Goal: Information Seeking & Learning: Learn about a topic

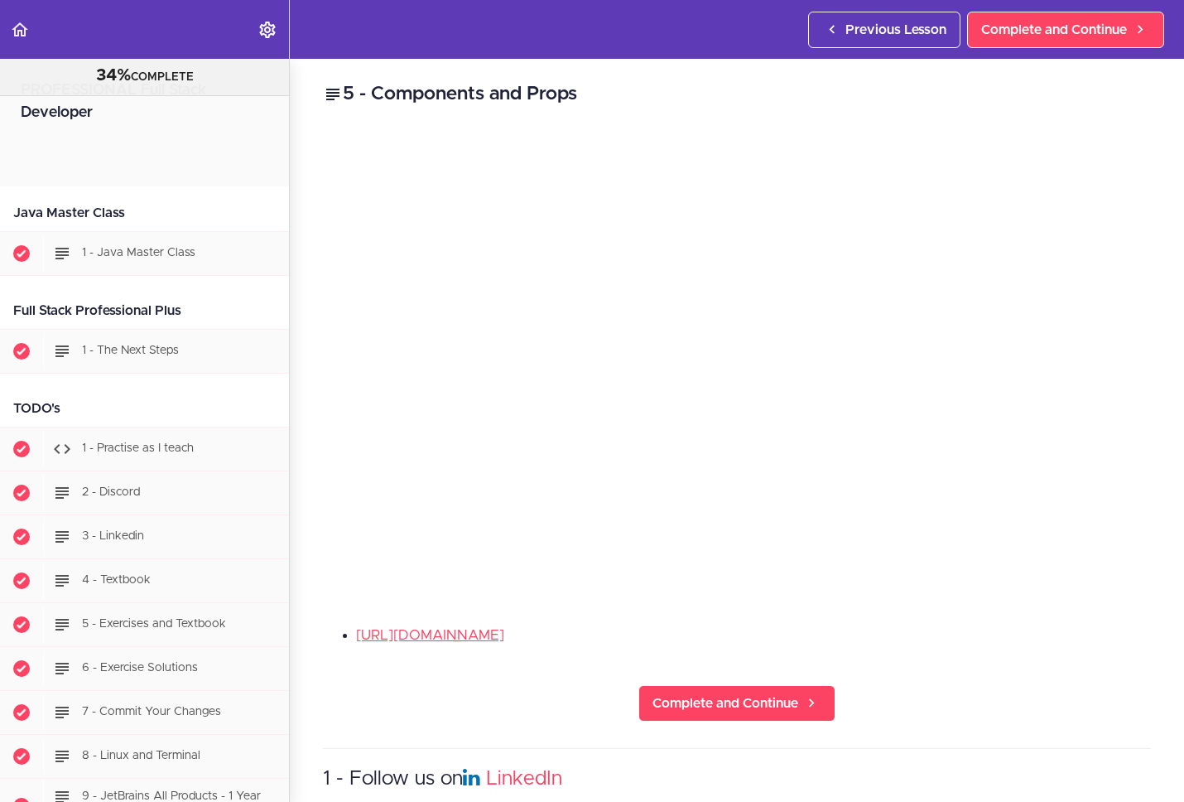
scroll to position [18720, 0]
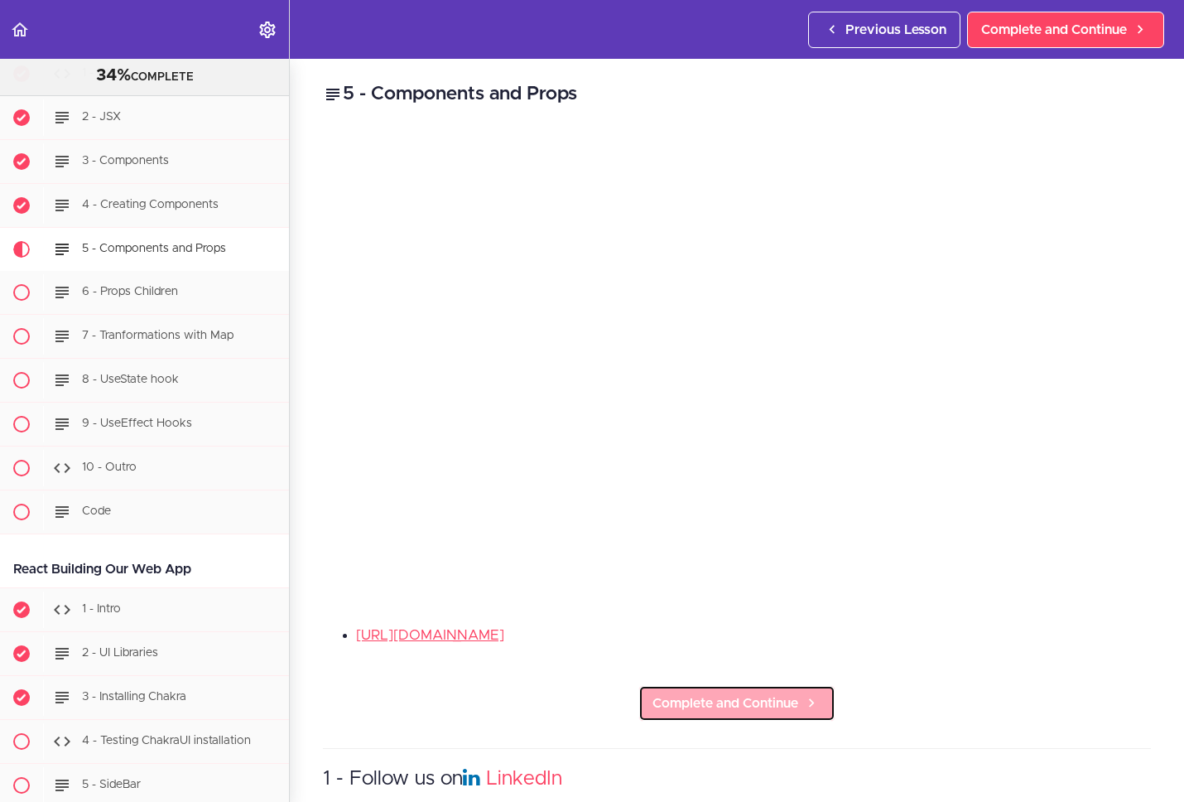
click at [779, 693] on span "Complete and Continue" at bounding box center [726, 703] width 146 height 20
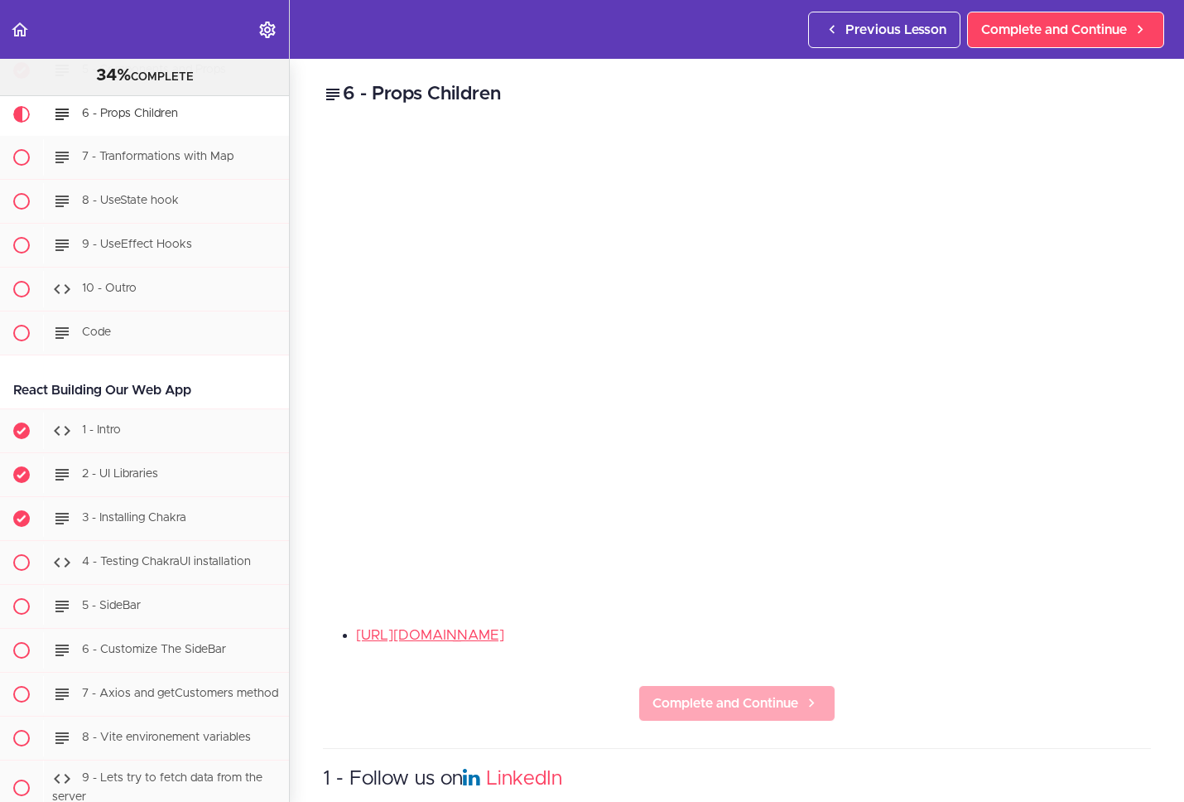
scroll to position [18916, 0]
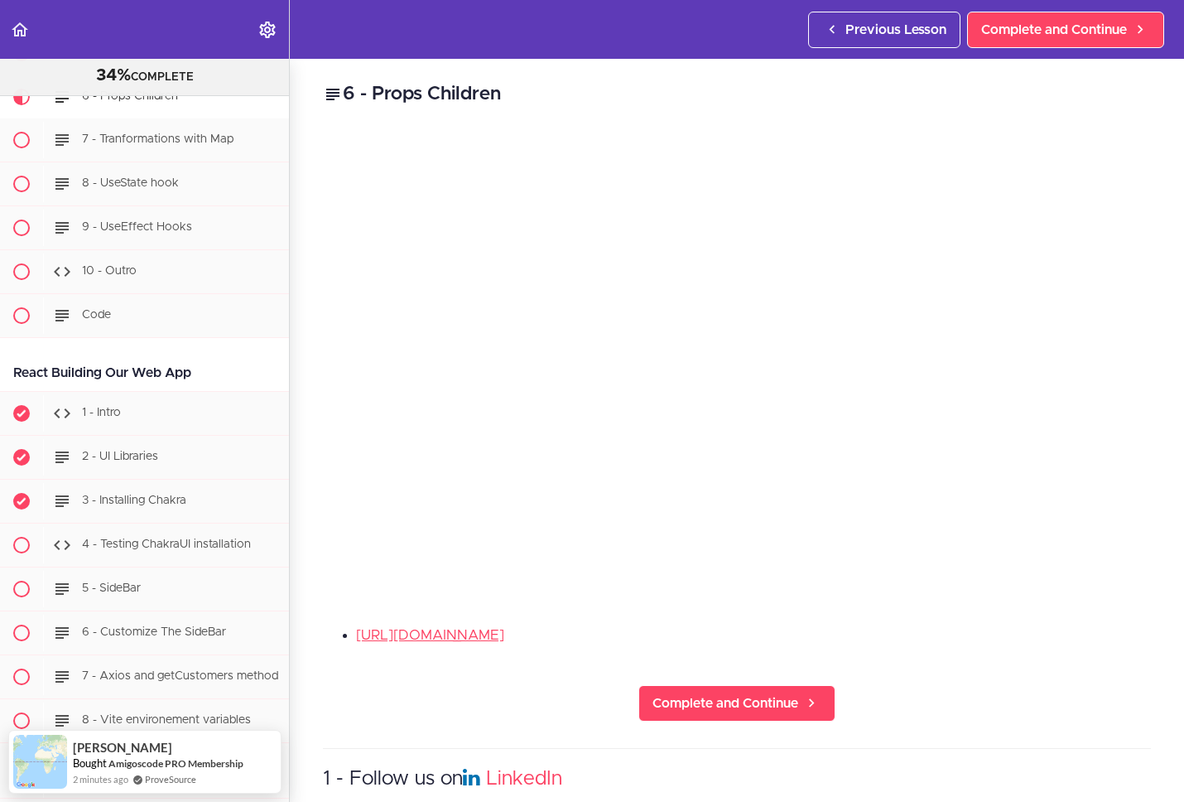
click at [980, 612] on div "6 - Props Children [URL][DOMAIN_NAME] Complete and Continue 1 - Follow us on Li…" at bounding box center [737, 430] width 895 height 743
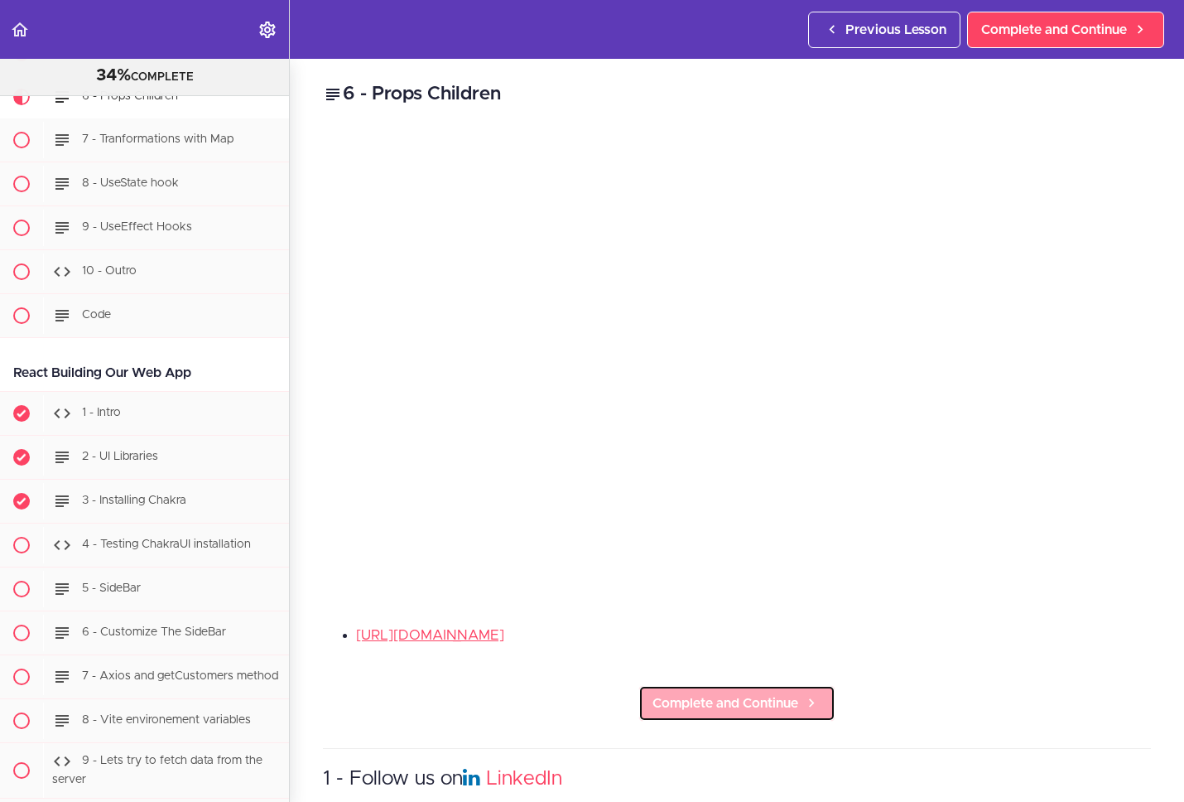
click at [719, 702] on span "Complete and Continue" at bounding box center [726, 703] width 146 height 20
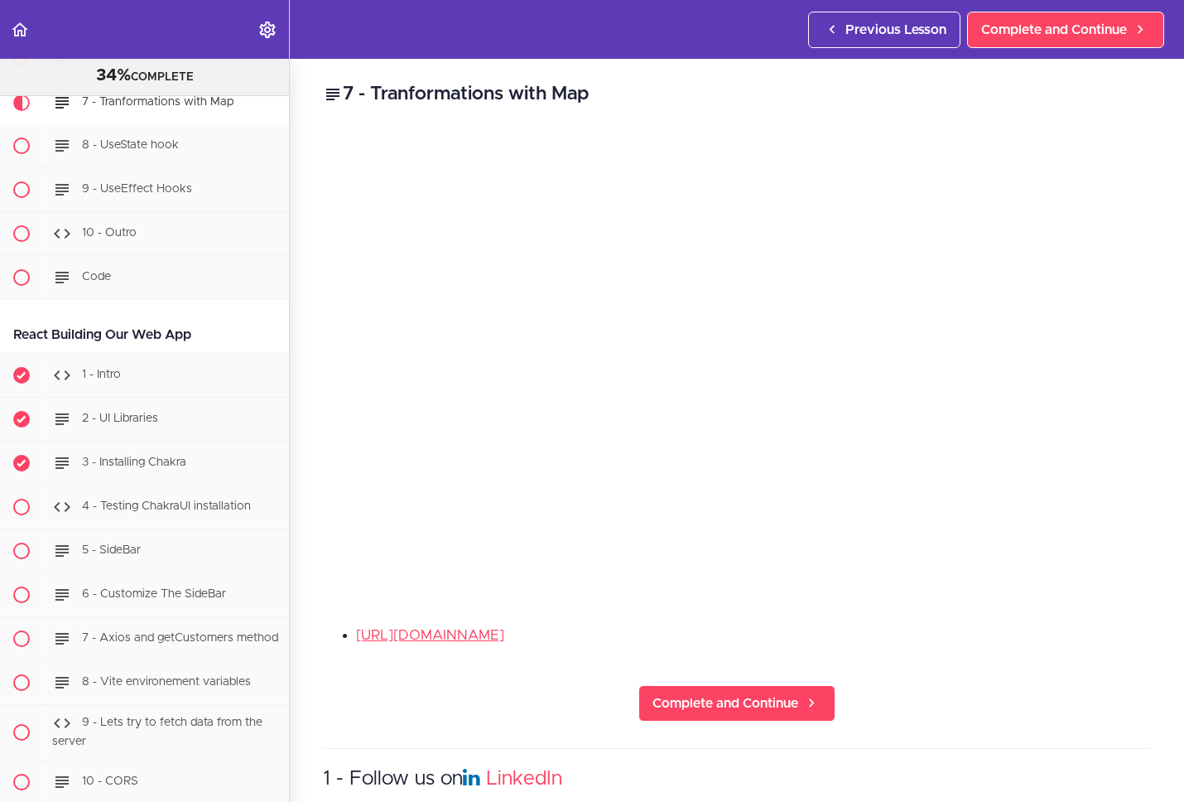
scroll to position [18960, 0]
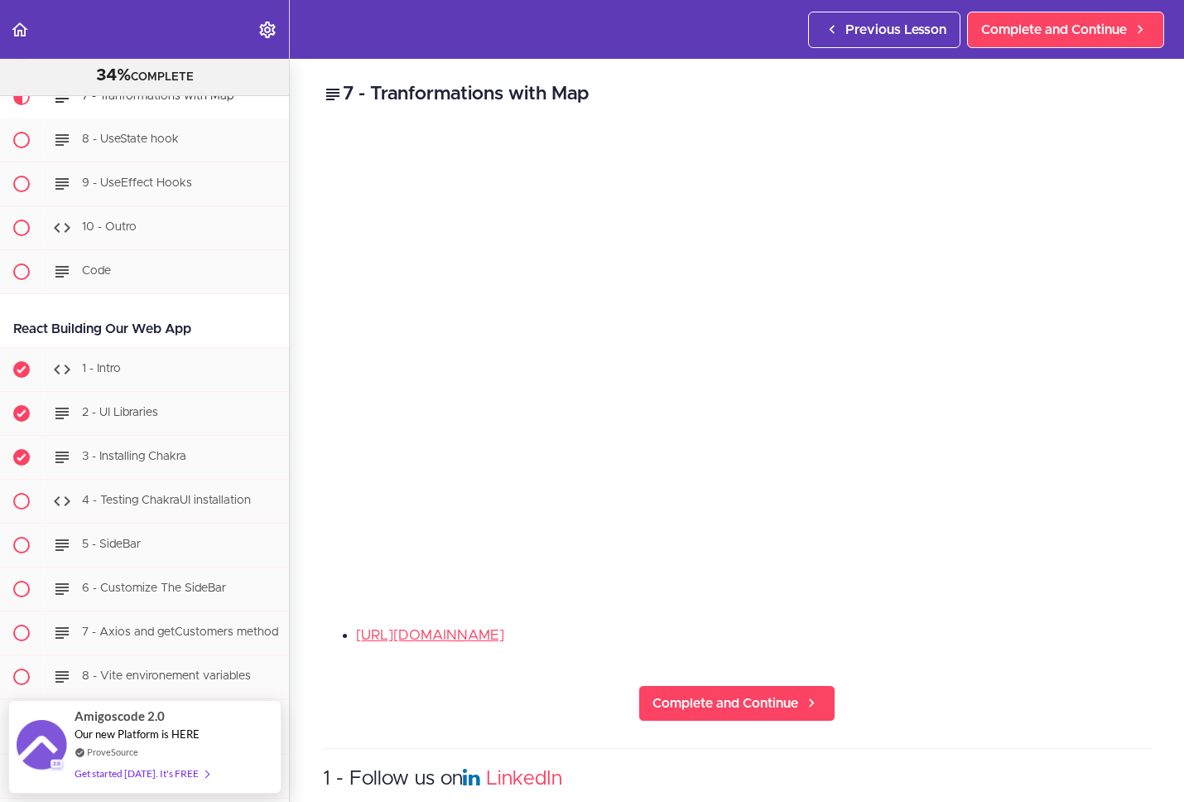
click at [986, 598] on div "7 - Tranformations with Map [URL][DOMAIN_NAME] Complete and Continue 1 - Follow…" at bounding box center [737, 430] width 895 height 743
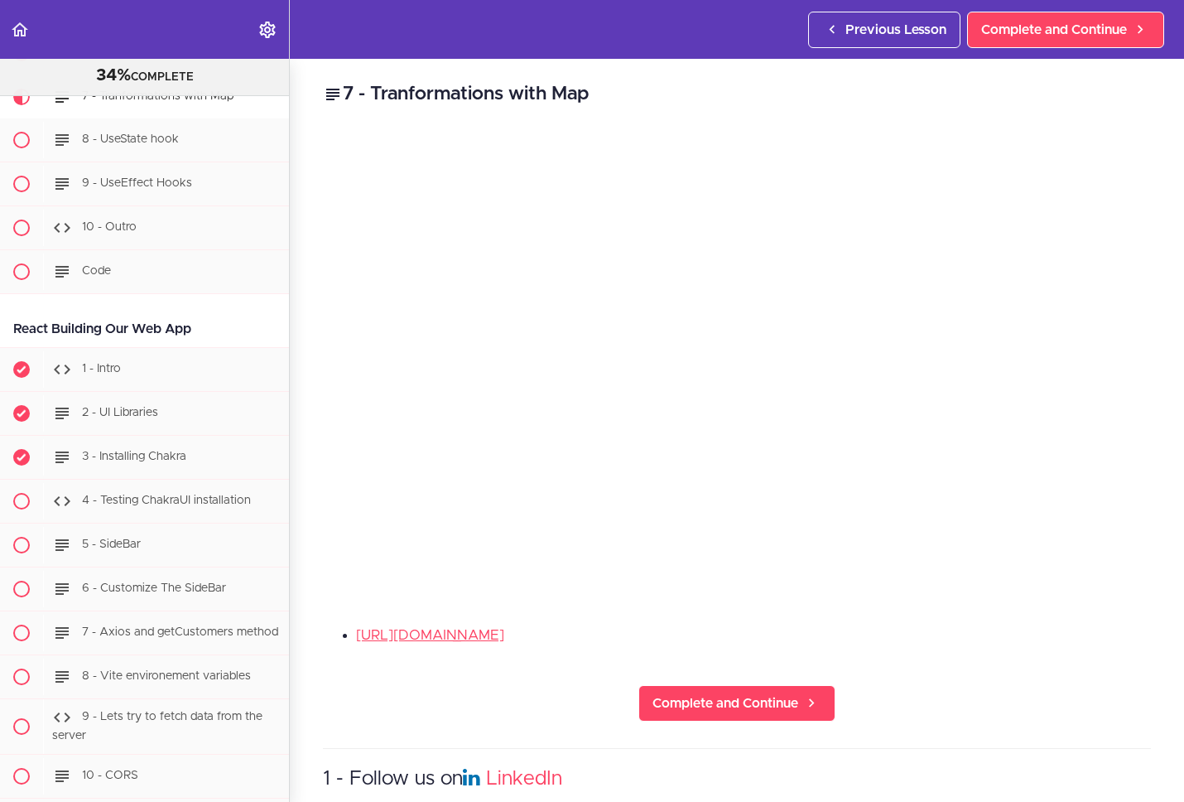
drag, startPoint x: 1070, startPoint y: 639, endPoint x: 1085, endPoint y: 590, distance: 51.9
click at [1071, 639] on div "[URL][DOMAIN_NAME]" at bounding box center [737, 642] width 828 height 34
click at [1027, 663] on div "7 - Tranformations with Map [URL][DOMAIN_NAME] Complete and Continue 1 - Follow…" at bounding box center [737, 430] width 895 height 743
click at [840, 639] on div "[URL][DOMAIN_NAME]" at bounding box center [737, 642] width 828 height 34
click at [888, 628] on li "[URL][DOMAIN_NAME]" at bounding box center [753, 636] width 795 height 22
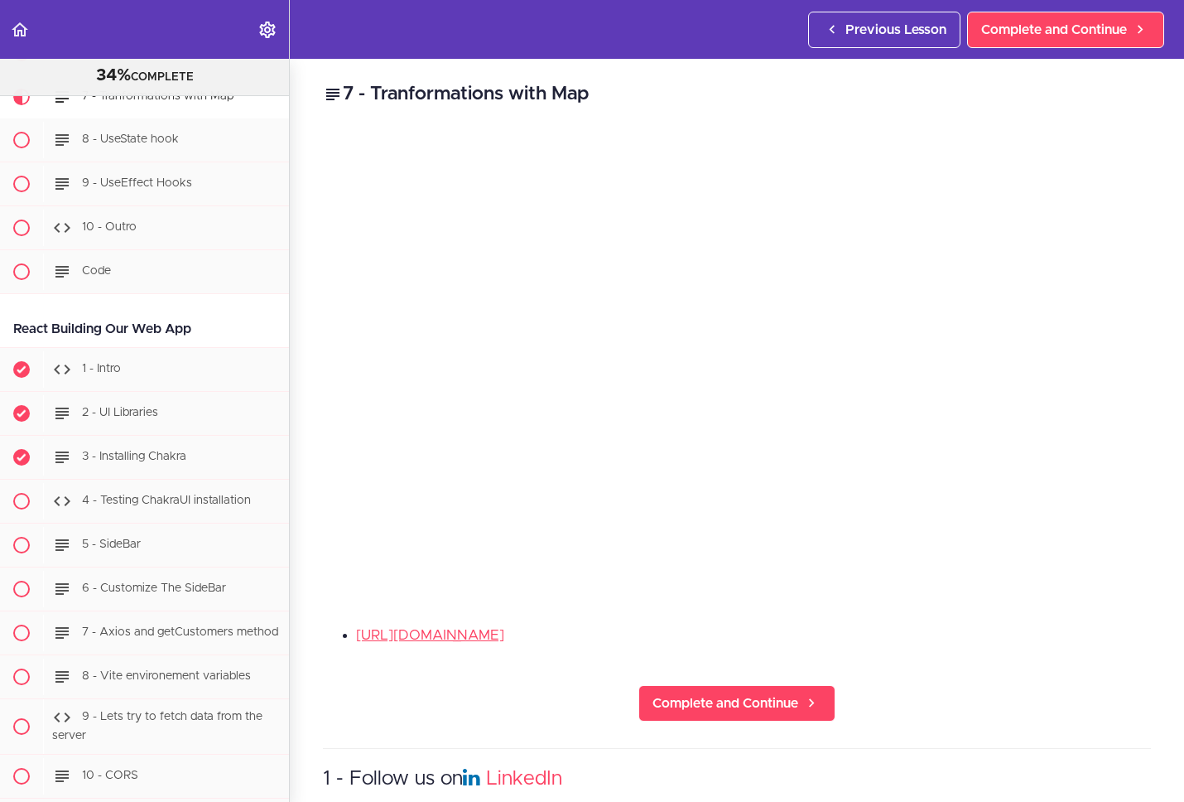
click at [964, 634] on li "[URL][DOMAIN_NAME]" at bounding box center [753, 636] width 795 height 22
click at [760, 693] on span "Complete and Continue" at bounding box center [726, 703] width 146 height 20
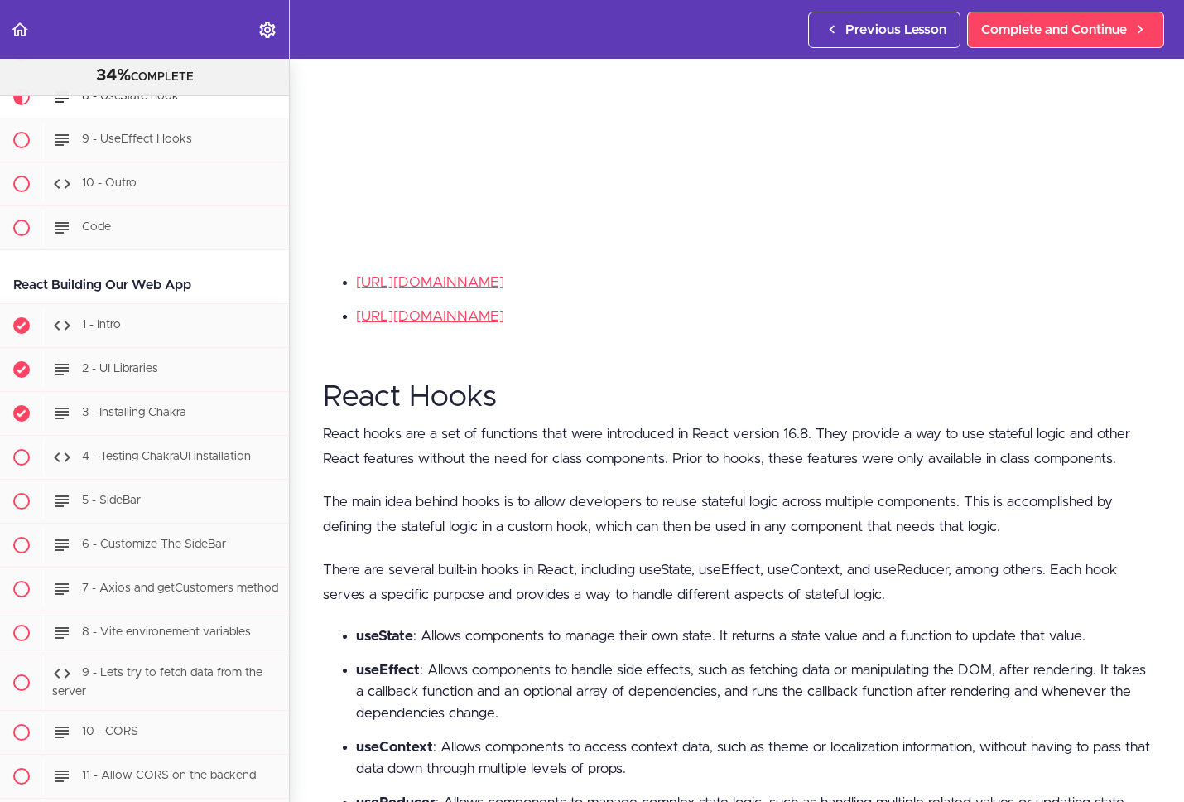
scroll to position [871, 0]
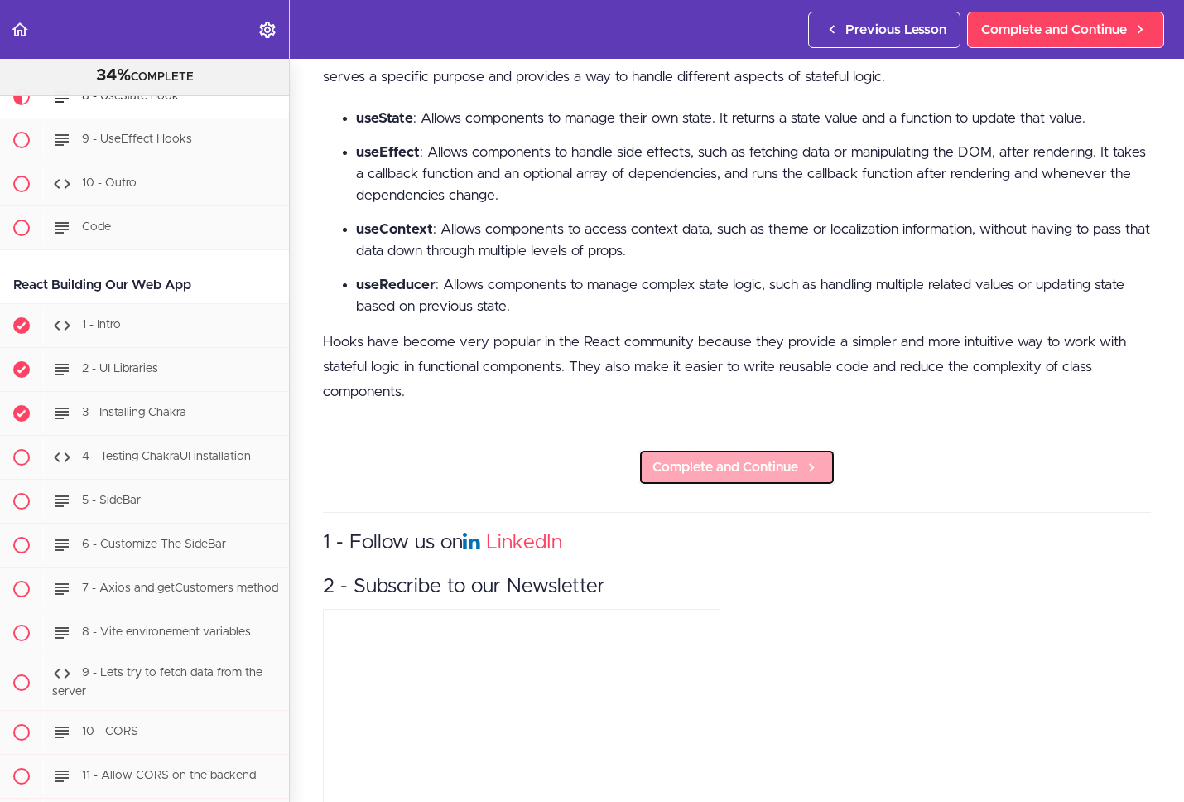
click at [711, 469] on span "Complete and Continue" at bounding box center [726, 467] width 146 height 20
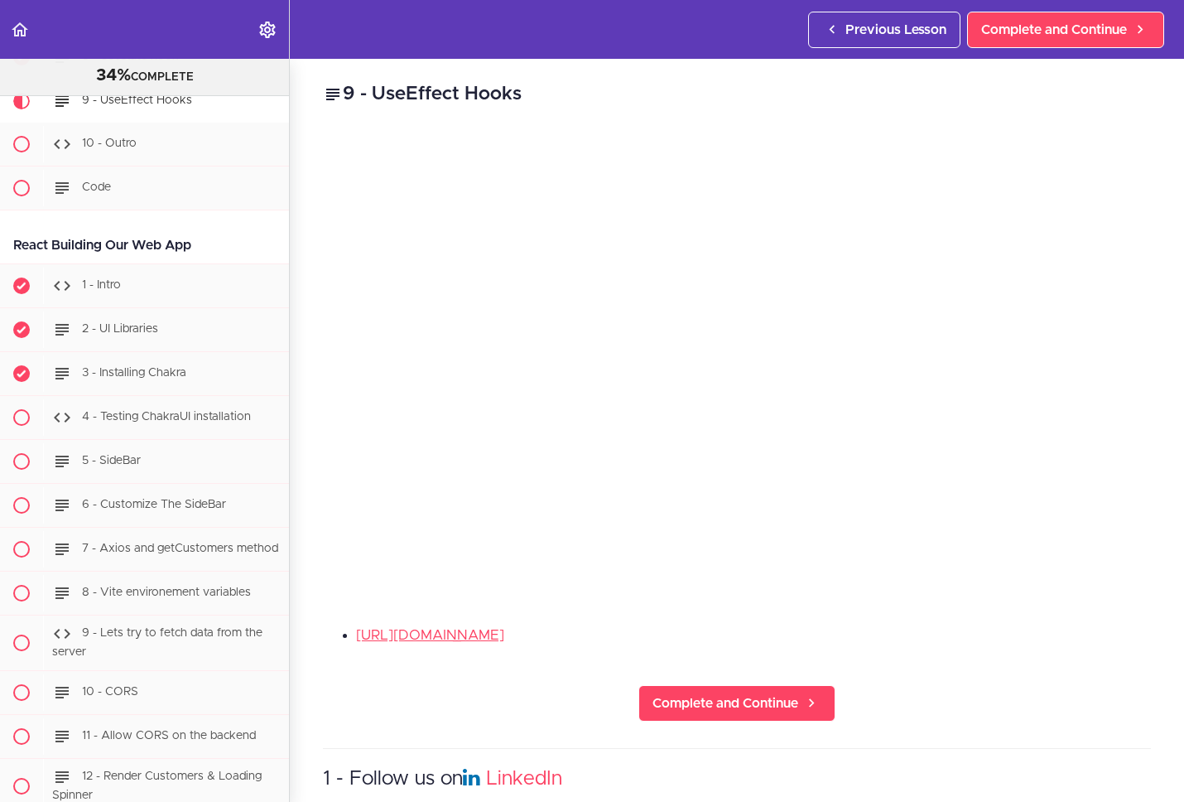
scroll to position [19048, 0]
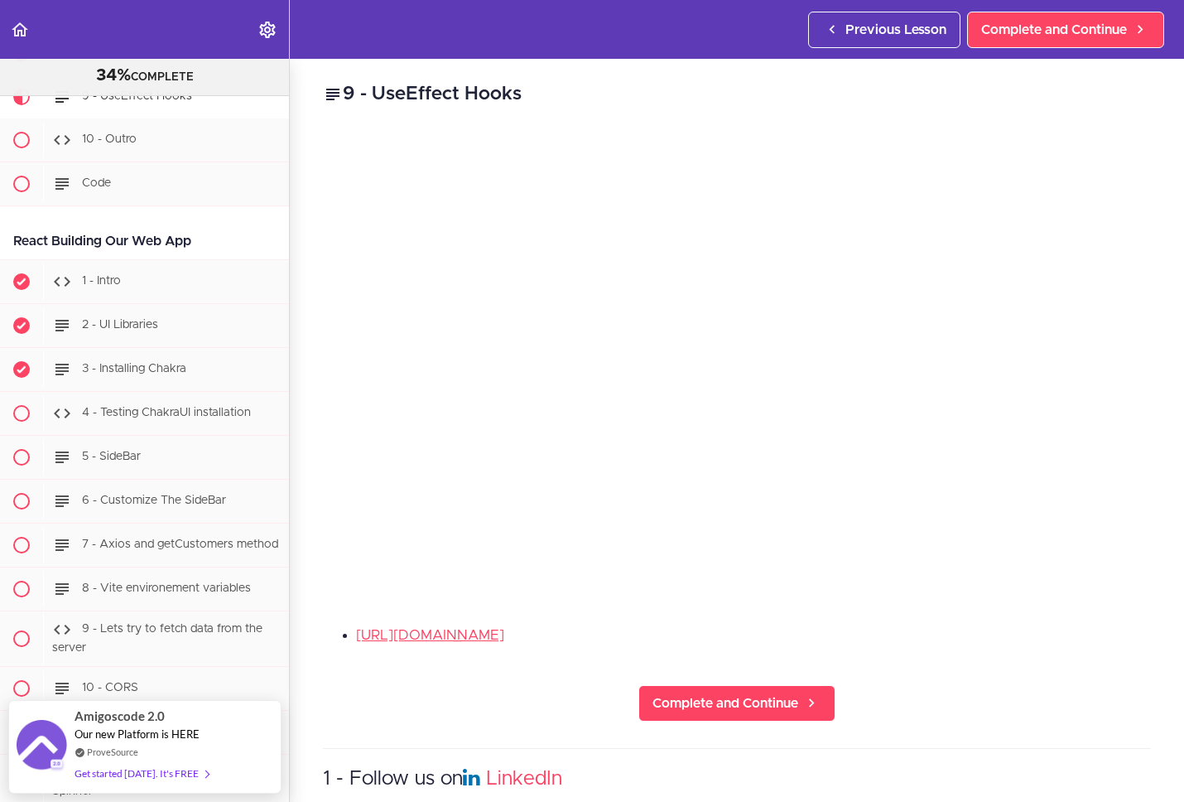
drag, startPoint x: 987, startPoint y: 610, endPoint x: 998, endPoint y: 590, distance: 22.6
click at [988, 609] on div "9 - UseEffect Hooks [URL][DOMAIN_NAME] Complete and Continue 1 - Follow us on L…" at bounding box center [737, 430] width 895 height 743
